Goal: Find specific page/section: Find specific page/section

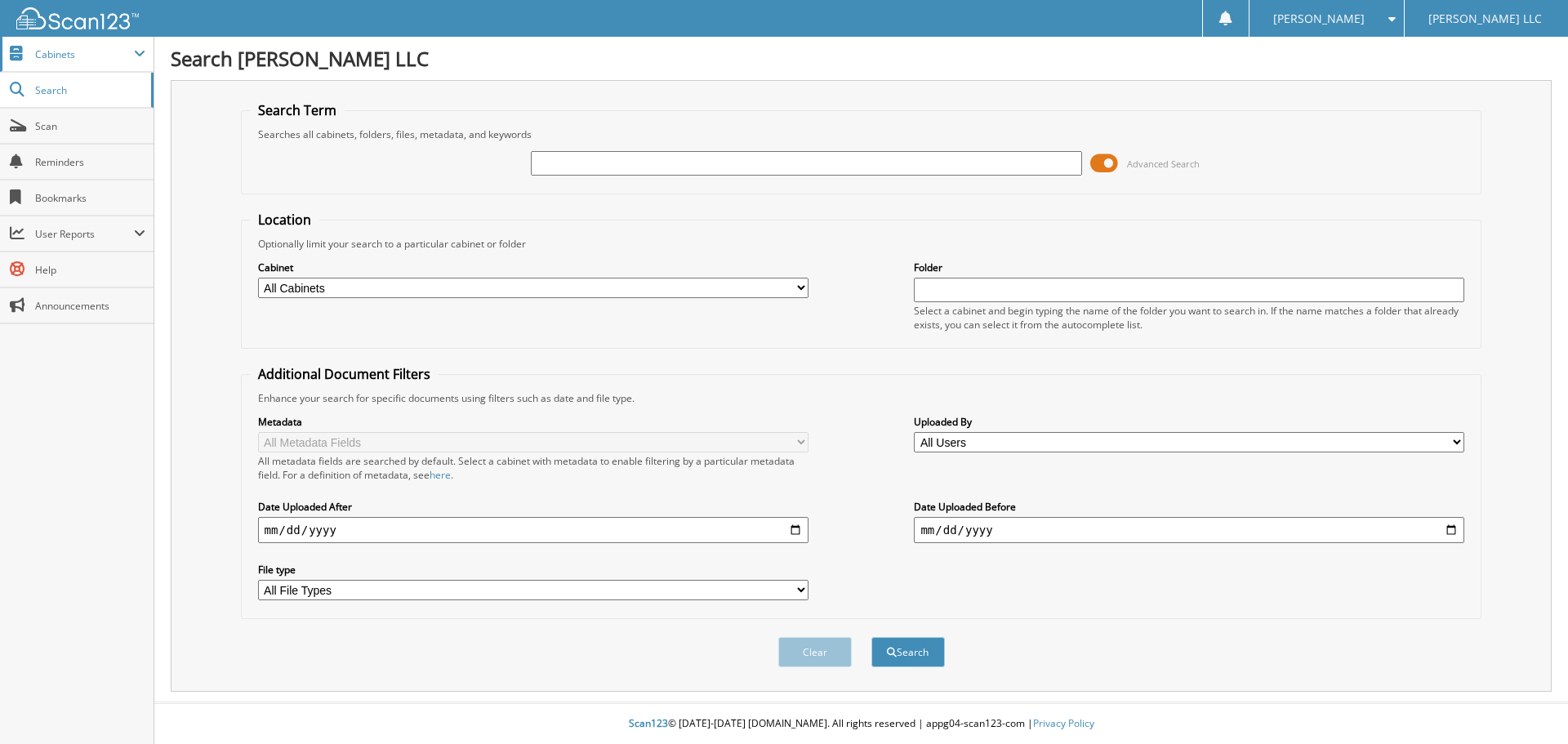
click at [76, 47] on span "Cabinets" at bounding box center [85, 54] width 99 height 14
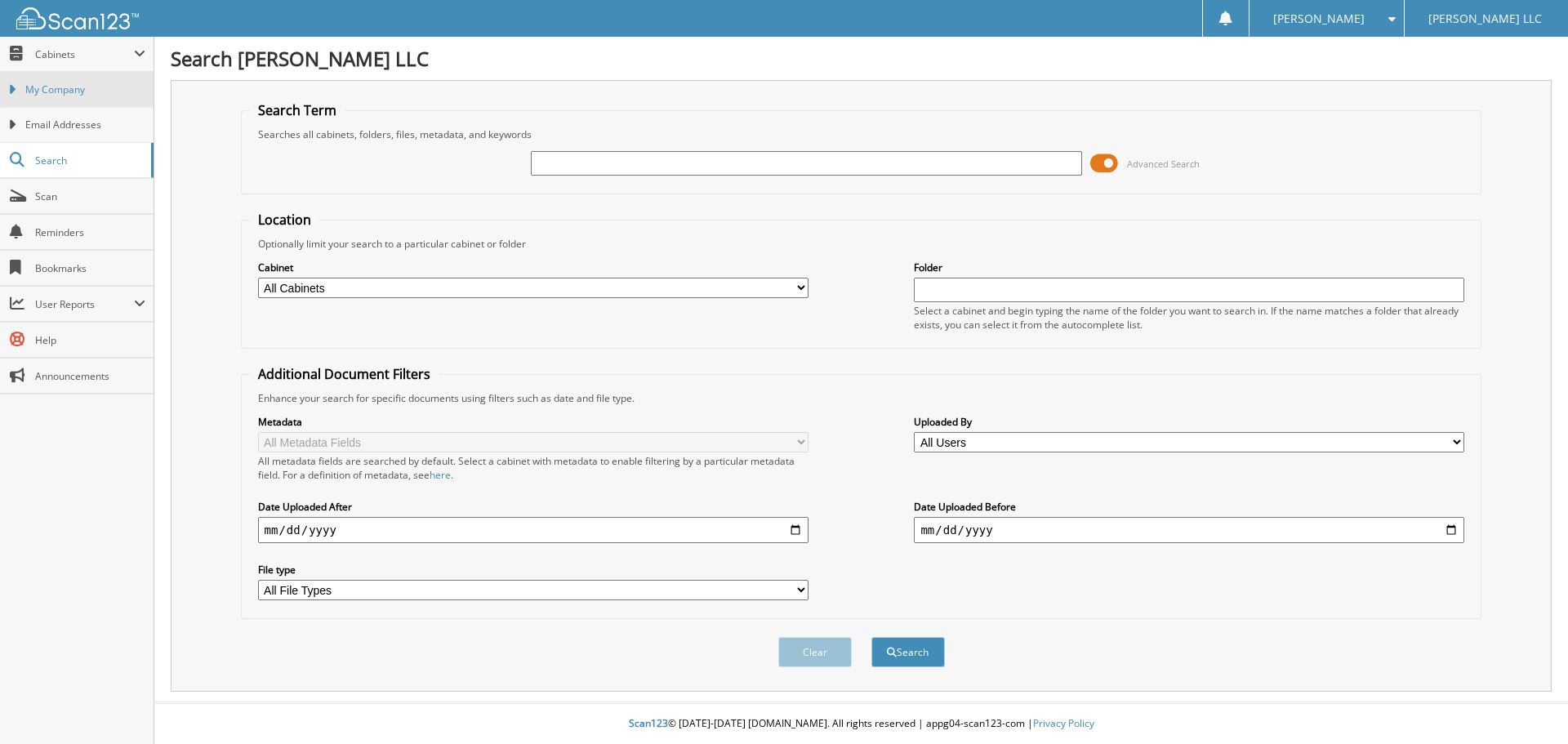
click at [75, 101] on link "My Company" at bounding box center [76, 89] width 154 height 35
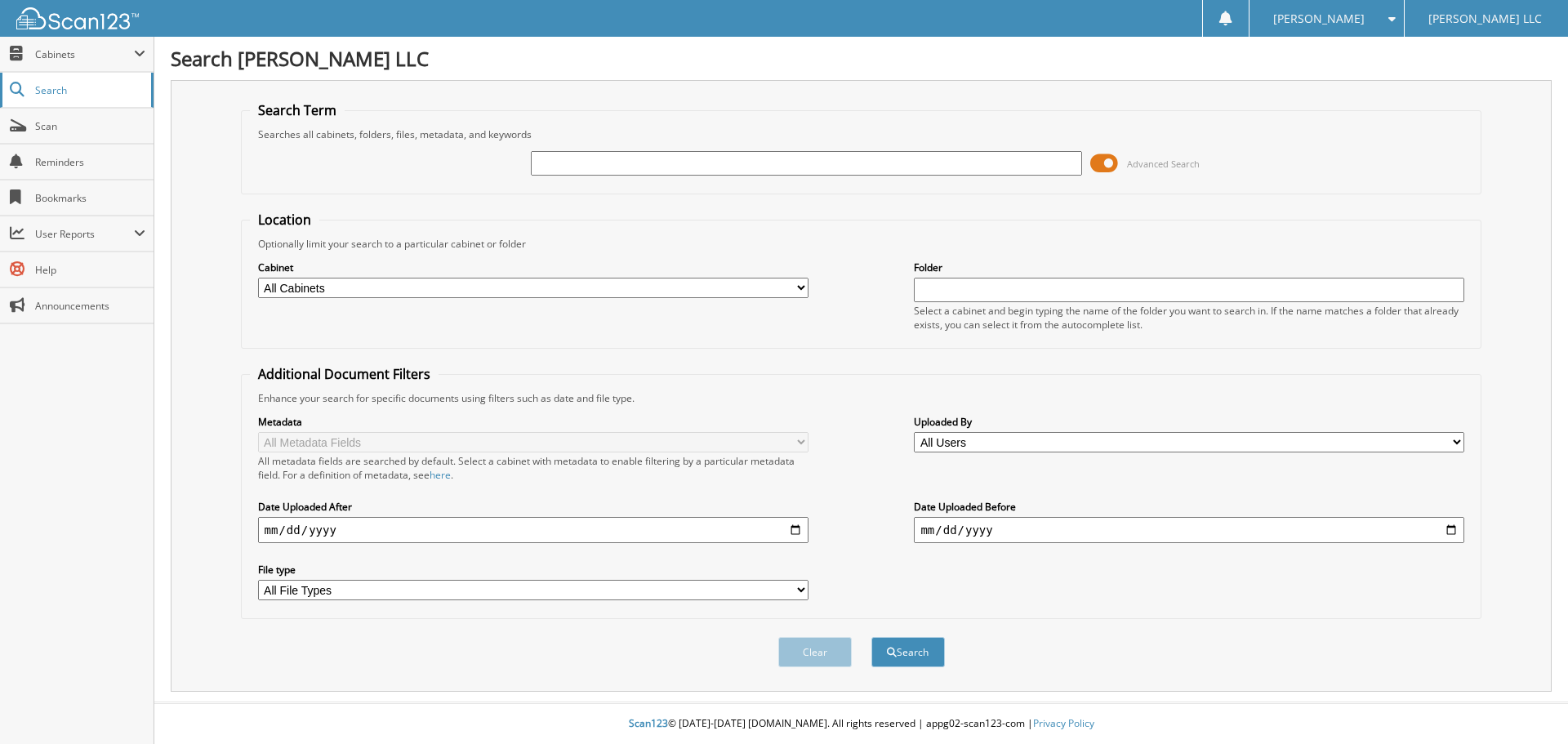
click at [55, 91] on span "Search" at bounding box center [89, 90] width 108 height 14
click at [70, 52] on span "Cabinets" at bounding box center [85, 54] width 99 height 14
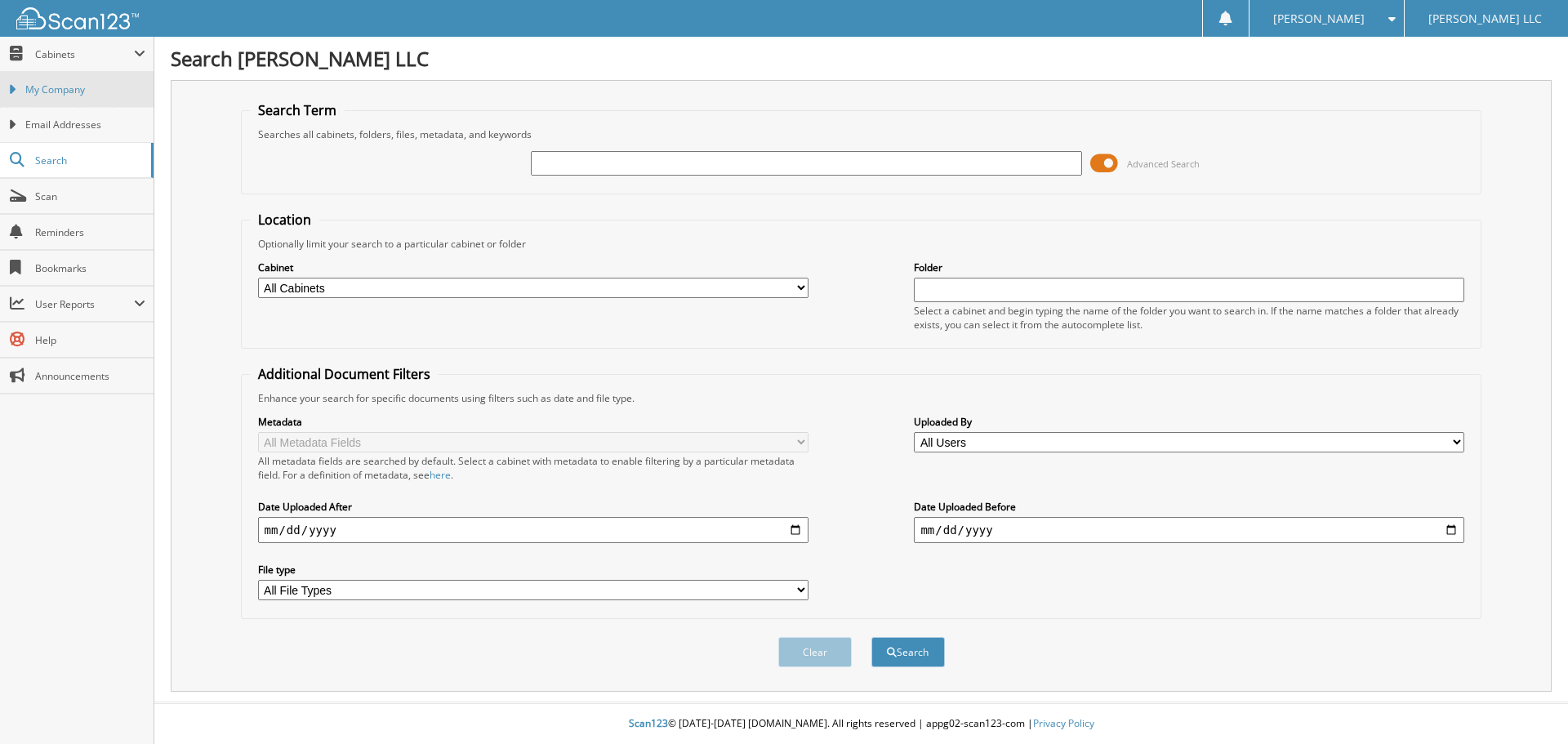
click at [79, 84] on span "My Company" at bounding box center [85, 90] width 120 height 15
